Goal: Information Seeking & Learning: Learn about a topic

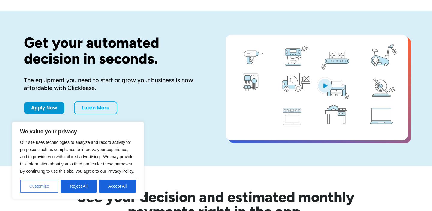
scroll to position [31, 0]
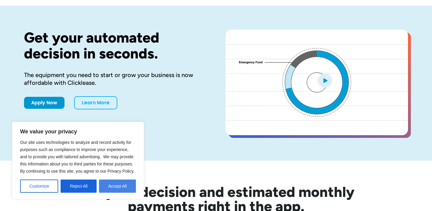
click at [111, 185] on button "Accept All" at bounding box center [117, 186] width 37 height 13
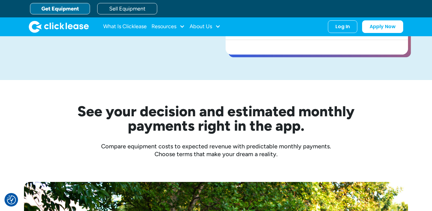
scroll to position [0, 0]
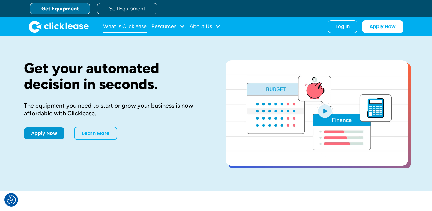
click at [127, 28] on link "What Is Clicklease" at bounding box center [125, 27] width 44 height 12
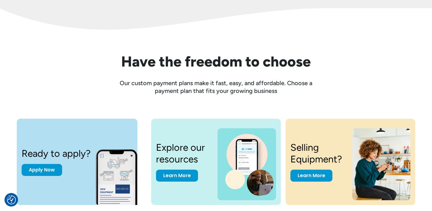
scroll to position [718, 0]
